Goal: Transaction & Acquisition: Purchase product/service

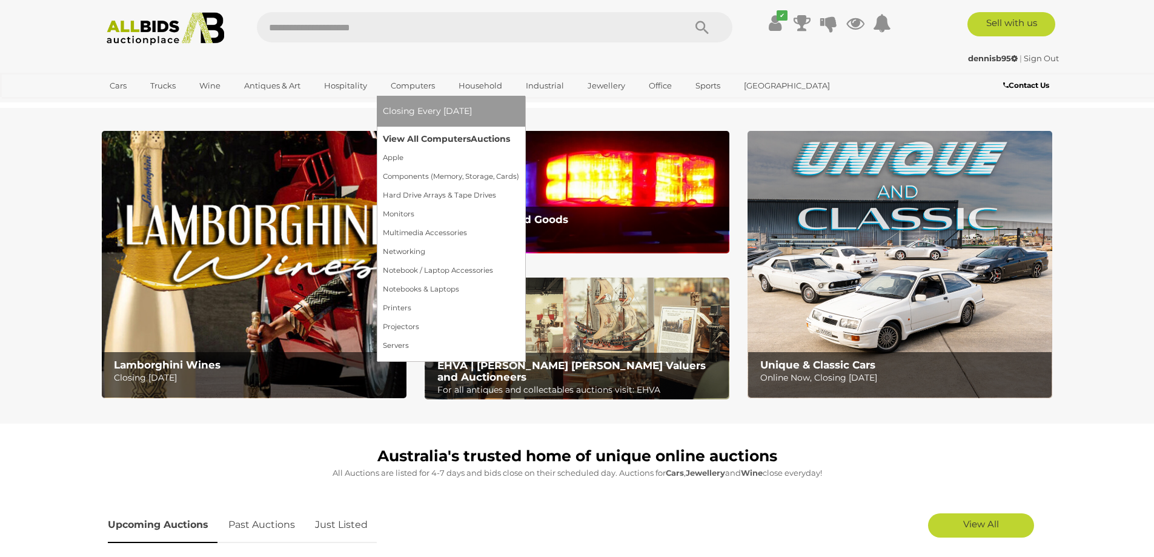
click at [422, 142] on link "View All Computers Auctions" at bounding box center [451, 139] width 136 height 19
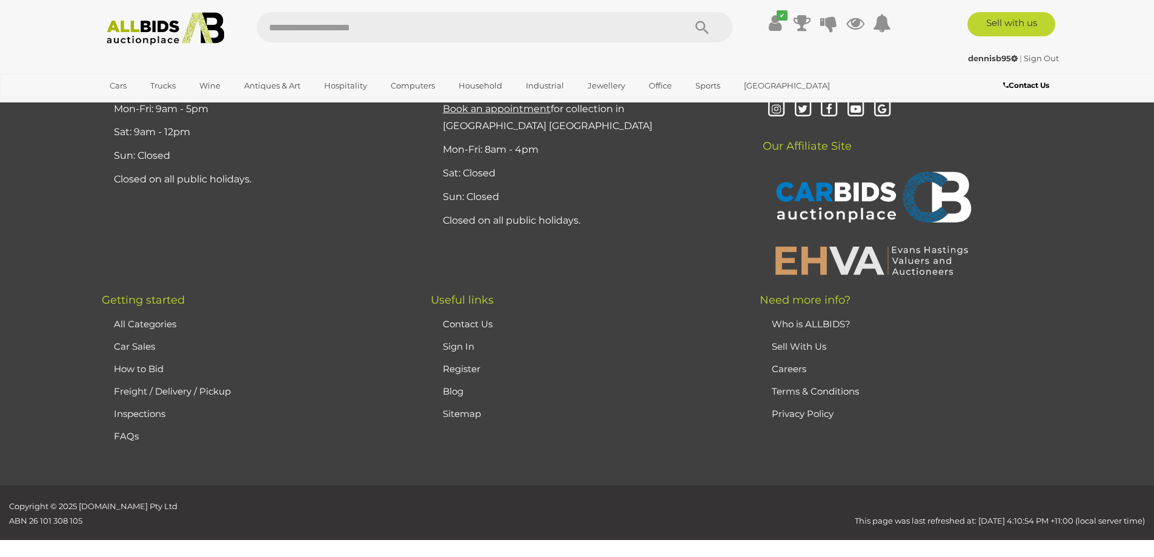
scroll to position [12012, 0]
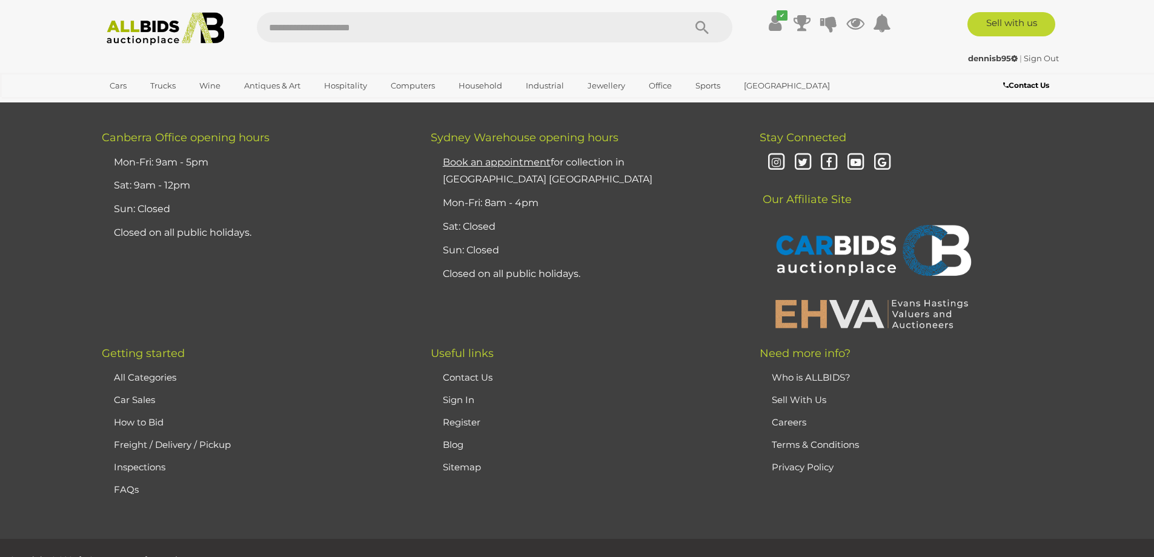
scroll to position [11830, 0]
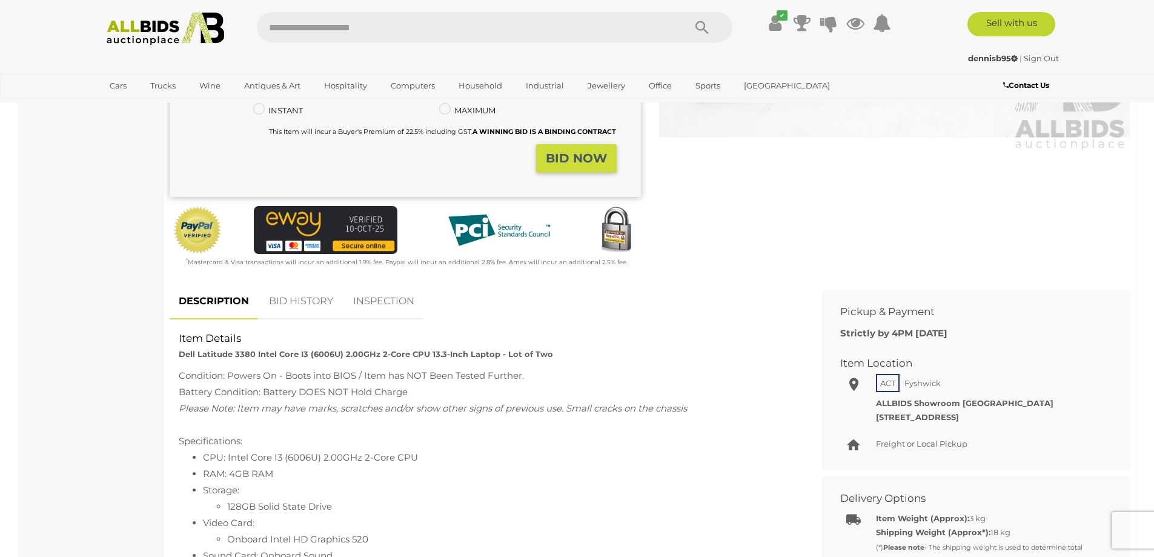
scroll to position [61, 0]
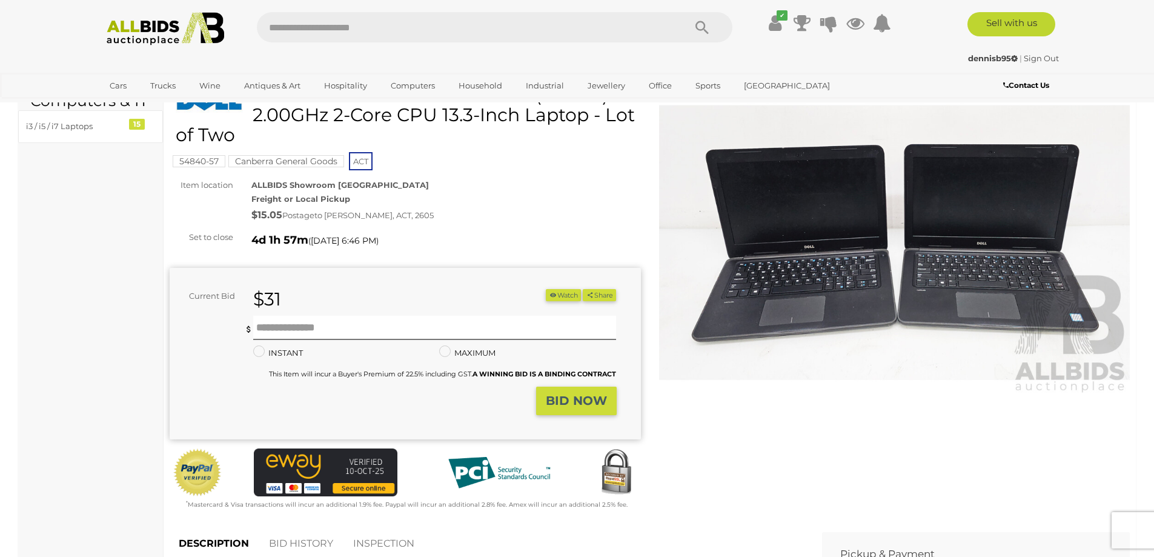
click at [848, 247] on img at bounding box center [894, 242] width 471 height 303
